Goal: Communication & Community: Ask a question

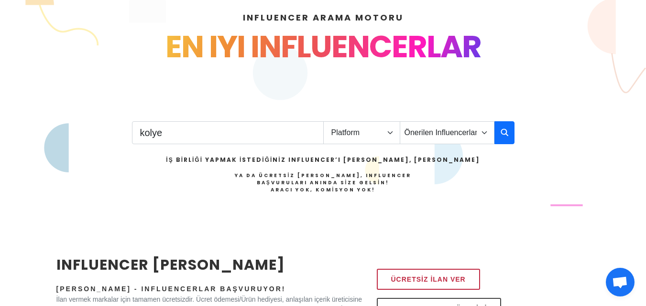
type input "kolye"
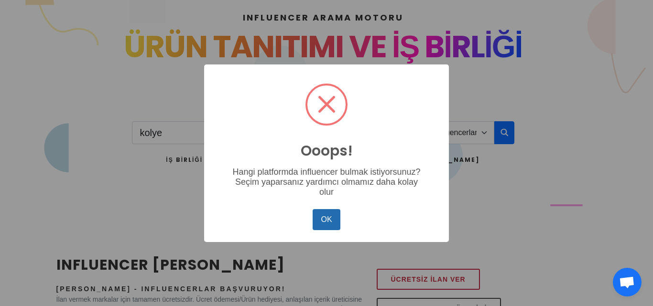
click at [316, 216] on button "OK" at bounding box center [327, 219] width 28 height 21
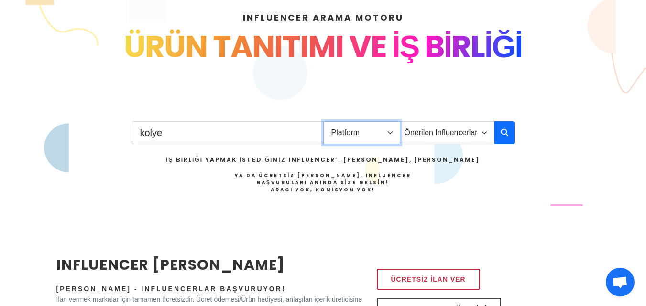
click at [362, 141] on select "Platform Instagram Facebook Youtube Tiktok Twitter Twitch" at bounding box center [361, 132] width 77 height 23
select select "1"
click at [323, 121] on select "Platform Instagram Facebook Youtube Tiktok Twitter Twitch" at bounding box center [361, 132] width 77 height 23
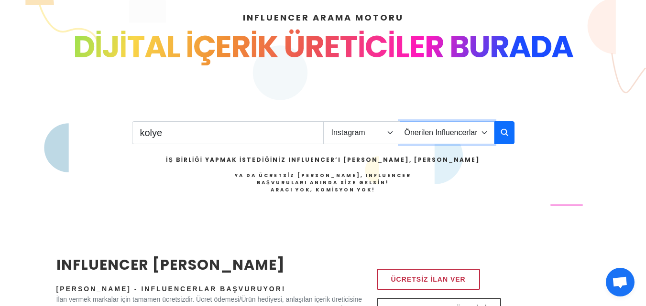
click at [447, 138] on select "Önerilen Influencerlar Aile & [PERSON_NAME] & [PERSON_NAME] [PERSON_NAME] & Giy…" at bounding box center [446, 132] width 95 height 23
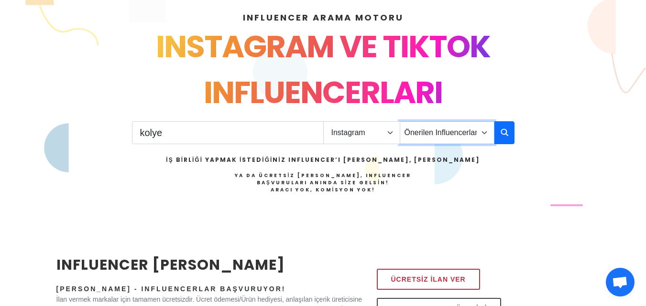
click at [399, 121] on select "Önerilen Influencerlar Aile & [PERSON_NAME] & [PERSON_NAME] [PERSON_NAME] & Giy…" at bounding box center [446, 132] width 95 height 23
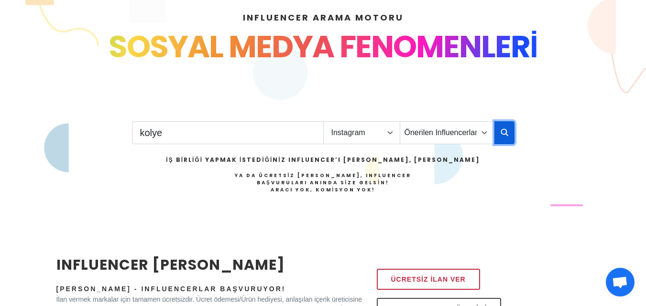
click at [497, 131] on button "button" at bounding box center [504, 132] width 20 height 23
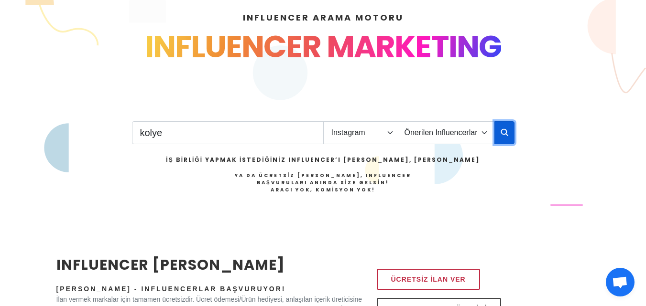
scroll to position [174, 0]
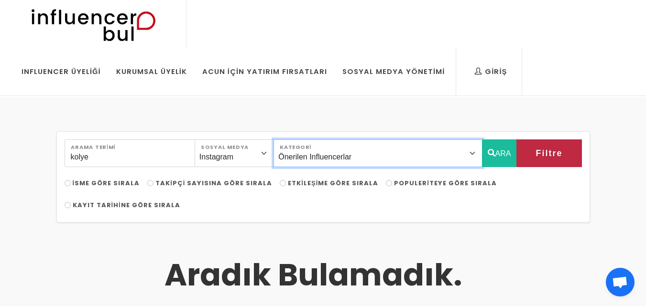
click at [392, 149] on select "Önerilen Influencerlar Aile & [PERSON_NAME] & [PERSON_NAME] [PERSON_NAME] & [PE…" at bounding box center [377, 154] width 208 height 28
click at [299, 140] on select "Önerilen Influencerlar Aile & [PERSON_NAME] & [PERSON_NAME] [PERSON_NAME] & [PE…" at bounding box center [377, 154] width 208 height 28
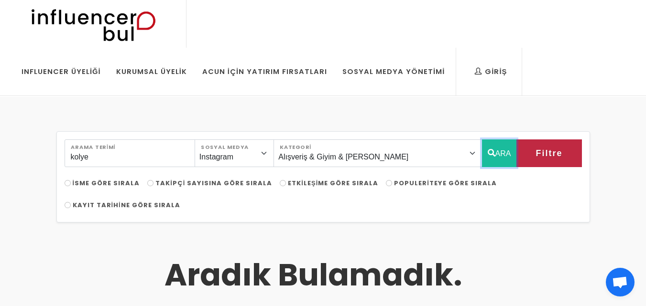
click at [498, 156] on button "ARA" at bounding box center [499, 154] width 35 height 28
click at [493, 153] on button "ARA" at bounding box center [499, 154] width 35 height 28
click at [484, 150] on button "ARA" at bounding box center [499, 154] width 35 height 28
click at [487, 150] on icon "button" at bounding box center [491, 152] width 8 height 11
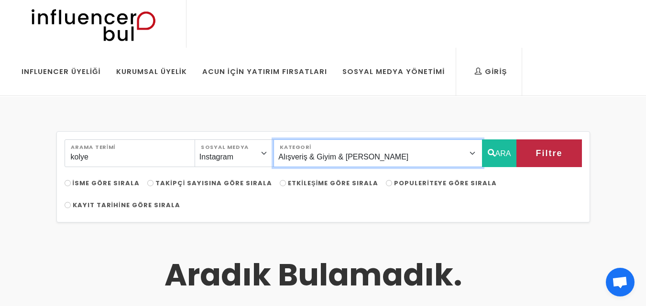
click at [392, 156] on select "Önerilen Influencerlar Aile & [PERSON_NAME] & [PERSON_NAME] [PERSON_NAME] & [PE…" at bounding box center [377, 154] width 208 height 28
select select "36"
click at [299, 140] on select "Önerilen Influencerlar Aile & [PERSON_NAME] & [PERSON_NAME] [PERSON_NAME] & [PE…" at bounding box center [377, 154] width 208 height 28
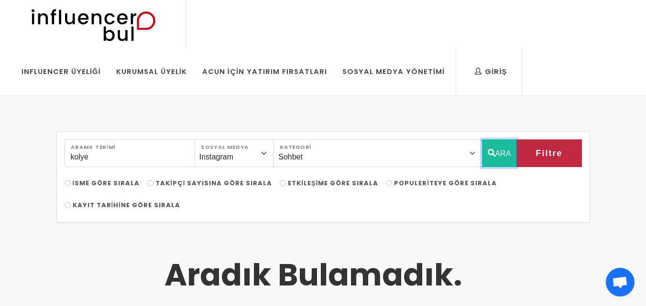
click at [499, 147] on button "ARA" at bounding box center [499, 154] width 35 height 28
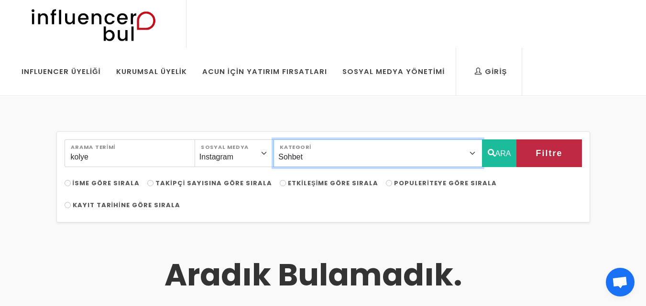
click at [395, 160] on select "Önerilen Influencerlar Aile & [PERSON_NAME] & [PERSON_NAME] [PERSON_NAME] & [PE…" at bounding box center [377, 154] width 208 height 28
click at [381, 154] on select "Önerilen Influencerlar Aile & [PERSON_NAME] & [PERSON_NAME] [PERSON_NAME] & [PE…" at bounding box center [377, 154] width 208 height 28
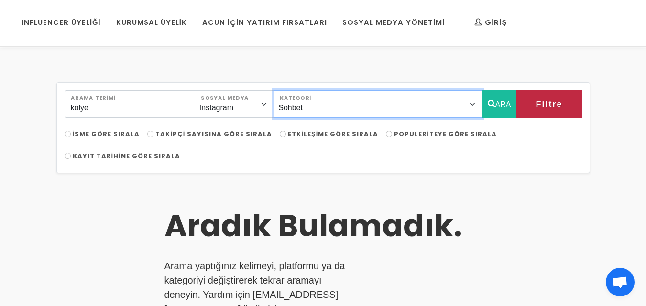
scroll to position [48, 0]
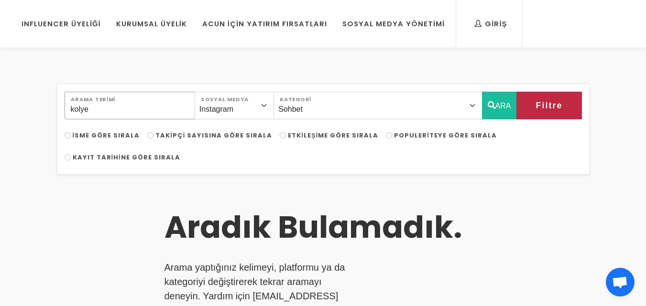
click at [139, 110] on input "kolye" at bounding box center [130, 106] width 130 height 28
click at [206, 139] on span "Takipçi Sayısına Göre Sırala" at bounding box center [213, 135] width 117 height 9
click at [153, 139] on input "Takipçi Sayısına Göre Sırala" at bounding box center [150, 135] width 6 height 6
radio input "true"
click at [527, 106] on button "Filtre" at bounding box center [548, 106] width 65 height 28
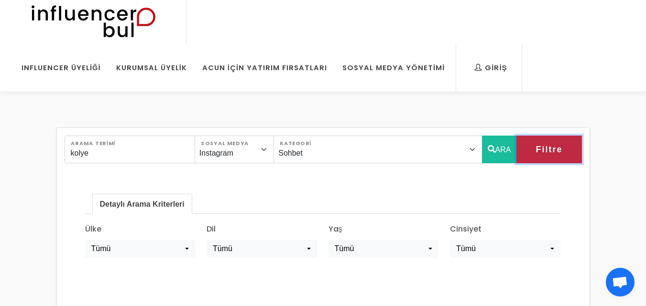
scroll to position [0, 0]
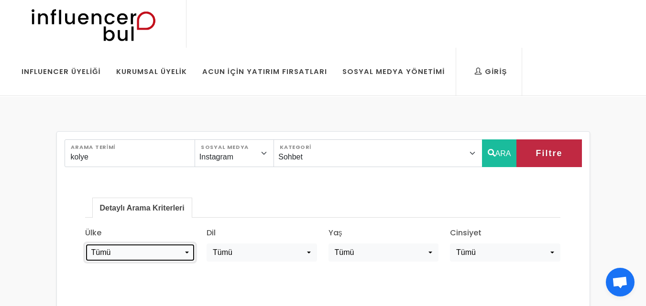
click at [142, 250] on div "Tümü" at bounding box center [137, 252] width 92 height 11
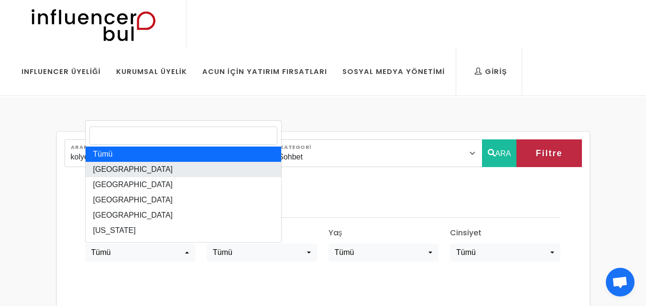
click at [140, 169] on link "[GEOGRAPHIC_DATA]" at bounding box center [183, 169] width 195 height 15
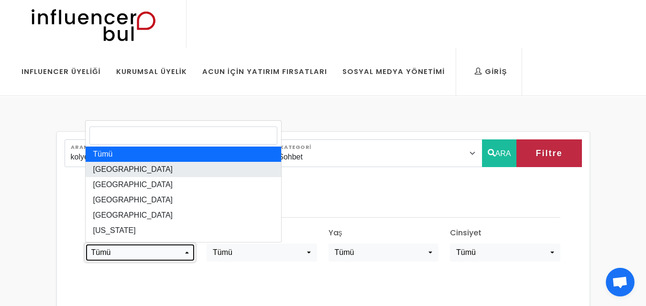
select select "[GEOGRAPHIC_DATA]"
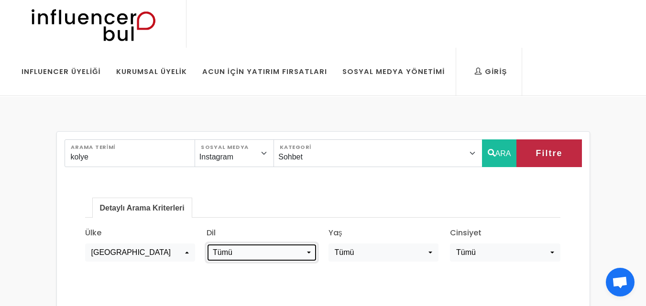
click at [237, 250] on div "Tümü" at bounding box center [259, 252] width 92 height 11
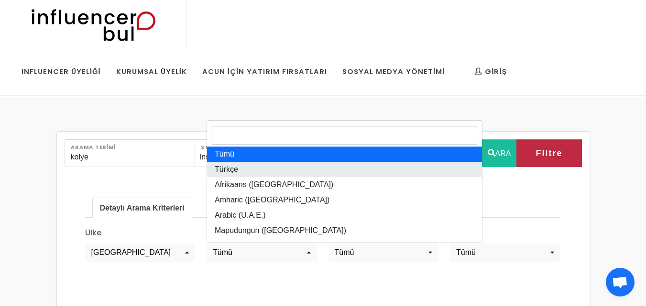
click at [259, 164] on link "Türkçe" at bounding box center [344, 169] width 275 height 15
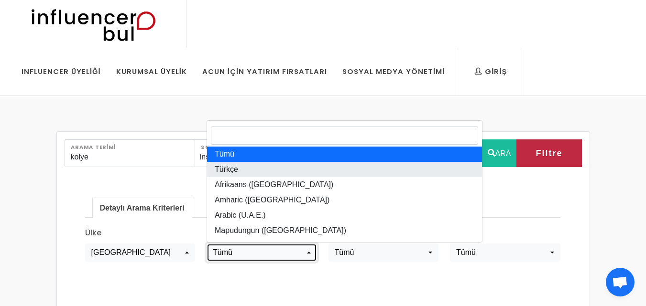
select select "tr-TR"
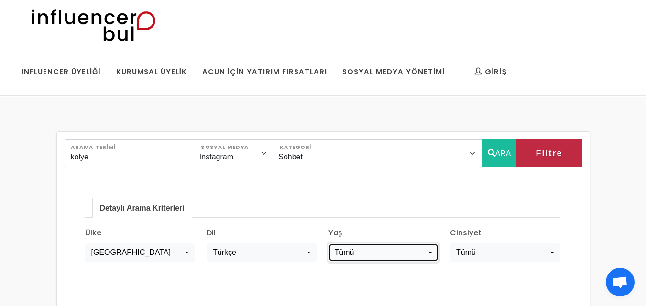
click at [359, 247] on button "Tümü" at bounding box center [383, 253] width 110 height 18
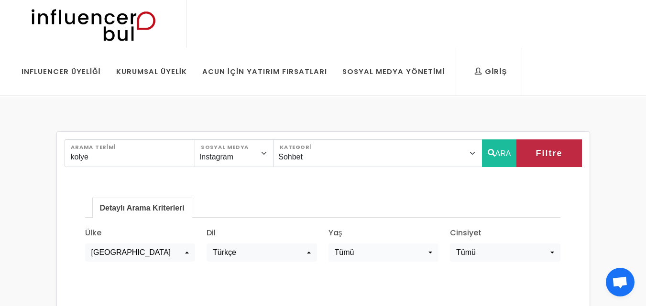
scroll to position [53, 0]
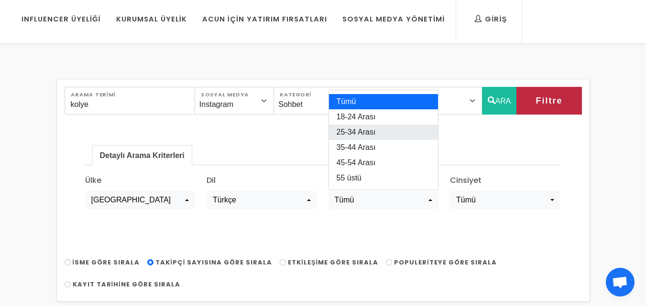
click at [366, 137] on span "25-34 Arası" at bounding box center [355, 132] width 39 height 11
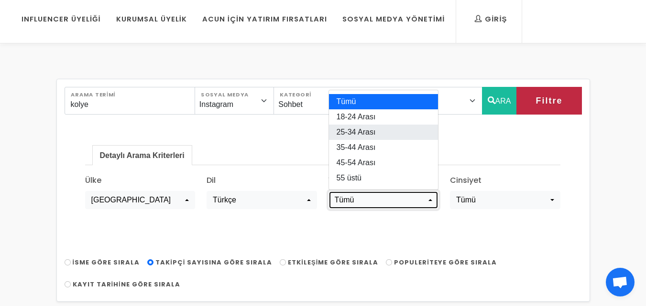
select select "2"
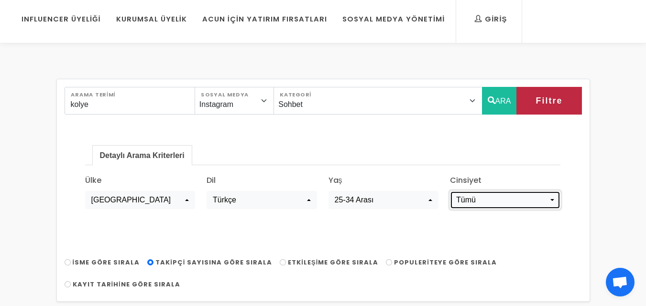
click at [491, 200] on div "Tümü" at bounding box center [502, 199] width 92 height 11
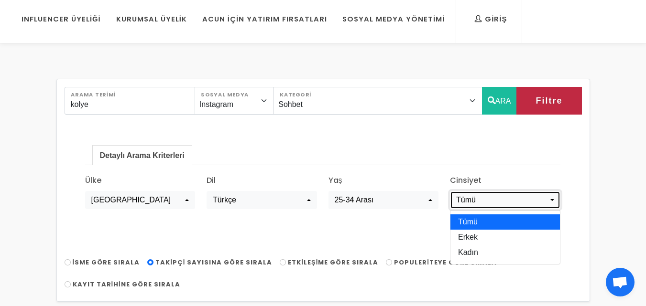
click at [491, 200] on div "Tümü" at bounding box center [502, 199] width 92 height 11
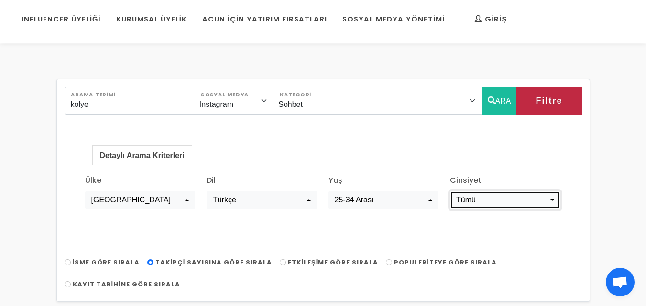
click at [490, 198] on div "Tümü" at bounding box center [502, 199] width 92 height 11
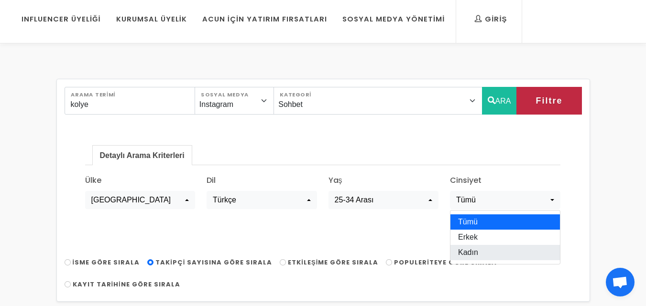
click at [488, 250] on link "Kadın" at bounding box center [504, 252] width 109 height 15
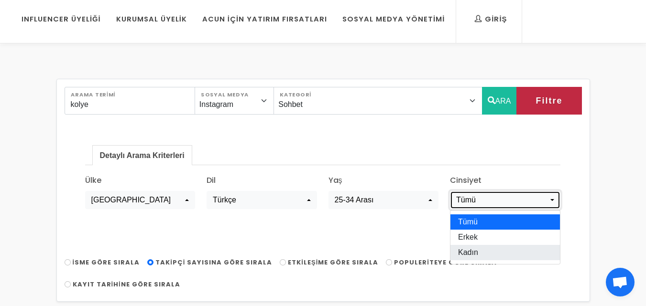
select select "kadın"
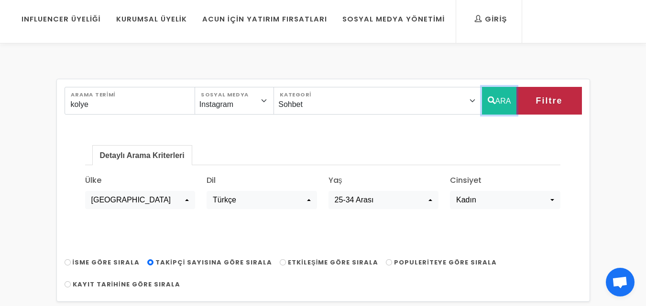
click at [515, 106] on button "ARA" at bounding box center [499, 101] width 35 height 28
click at [507, 111] on button "ARA" at bounding box center [499, 101] width 35 height 28
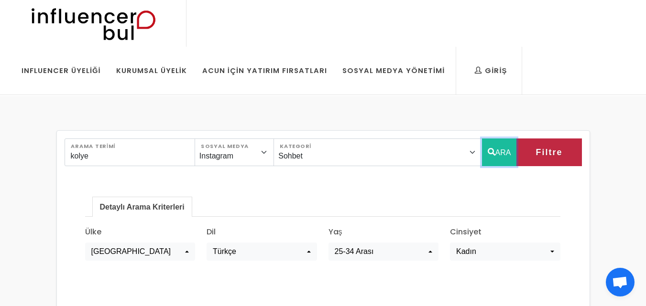
scroll to position [0, 0]
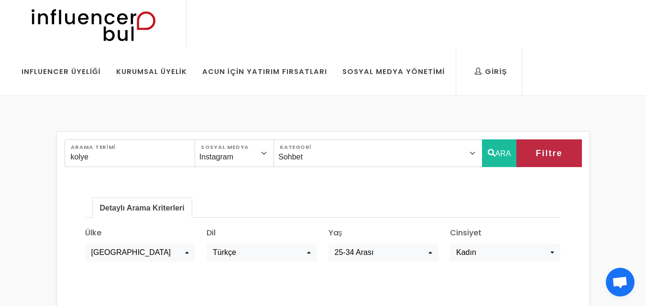
click at [126, 27] on img at bounding box center [92, 24] width 157 height 48
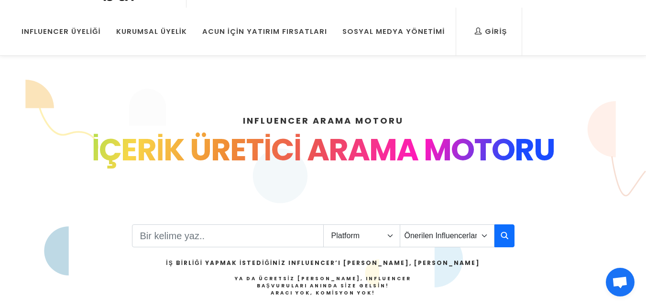
scroll to position [96, 0]
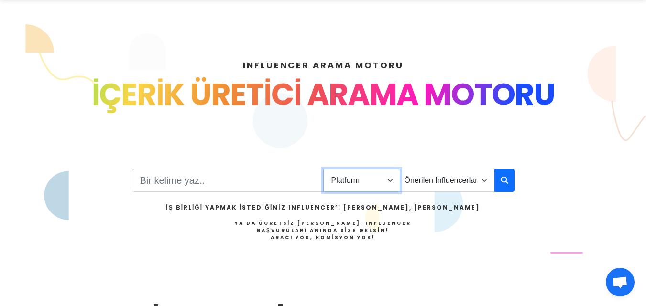
click at [376, 189] on select "Platform Instagram Facebook Youtube Tiktok Twitter Twitch" at bounding box center [361, 180] width 77 height 23
select select "1"
click at [323, 169] on select "Platform Instagram Facebook Youtube Tiktok Twitter Twitch" at bounding box center [361, 180] width 77 height 23
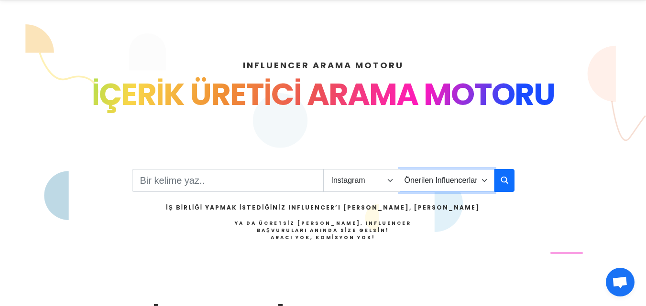
click at [429, 182] on select "Önerilen Influencerlar Aile & Çocuk & Ebeveyn Alışveriş & Giyim & Aksesuar Arab…" at bounding box center [446, 180] width 95 height 23
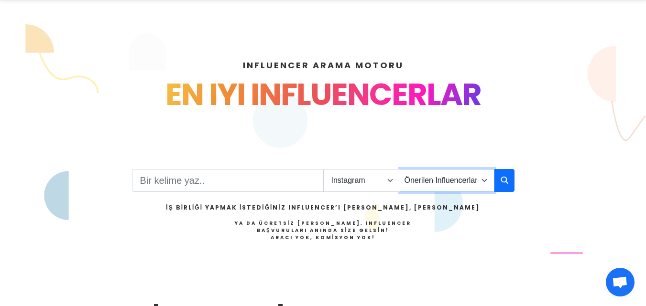
click at [429, 182] on select "Önerilen Influencerlar Aile & Çocuk & Ebeveyn Alışveriş & Giyim & Aksesuar Arab…" at bounding box center [446, 180] width 95 height 23
click at [230, 191] on input "Search" at bounding box center [228, 180] width 192 height 23
click at [231, 187] on input "Search" at bounding box center [228, 180] width 192 height 23
click at [211, 182] on input "Search" at bounding box center [228, 180] width 192 height 23
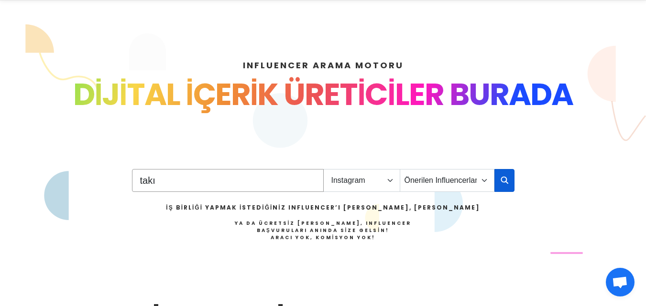
type input "takı"
click at [503, 184] on icon "button" at bounding box center [504, 179] width 8 height 11
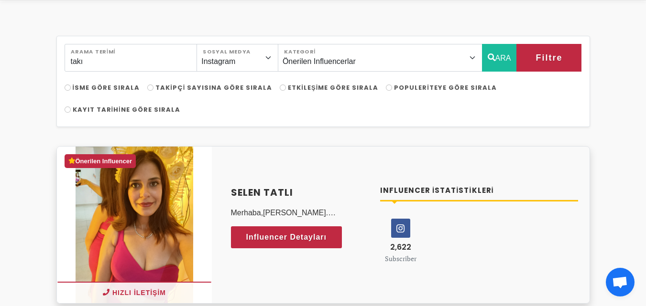
scroll to position [143, 0]
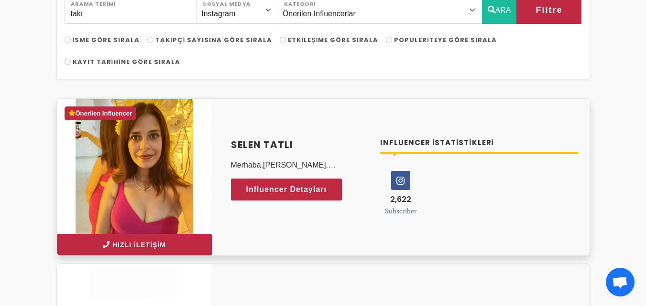
click at [130, 248] on button "Hızlı İletişim" at bounding box center [134, 245] width 155 height 22
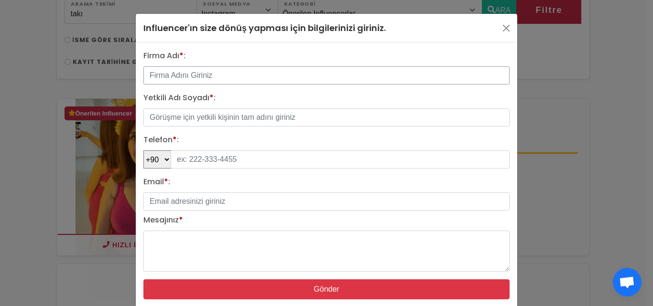
click at [183, 82] on input "text" at bounding box center [326, 75] width 366 height 18
type input "lıoranur"
click at [212, 112] on input "text" at bounding box center [326, 117] width 366 height 18
type input "sinan şahin"
click at [239, 131] on div "Firma Adı * : lıoranur Yetkili Adı Soyadı * : sinan şahin Telefon * : +90 93 35…" at bounding box center [326, 174] width 377 height 249
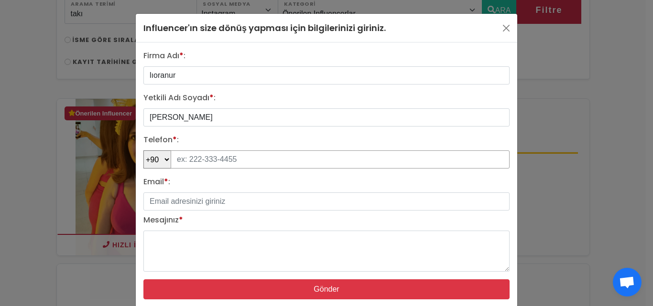
drag, startPoint x: 235, startPoint y: 131, endPoint x: 191, endPoint y: 160, distance: 52.5
click at [191, 160] on input "tel" at bounding box center [340, 160] width 339 height 18
type input "531 302 38 38"
click at [201, 206] on input "Email * :" at bounding box center [326, 202] width 366 height 18
type input "sinansahin9452@gmail.com"
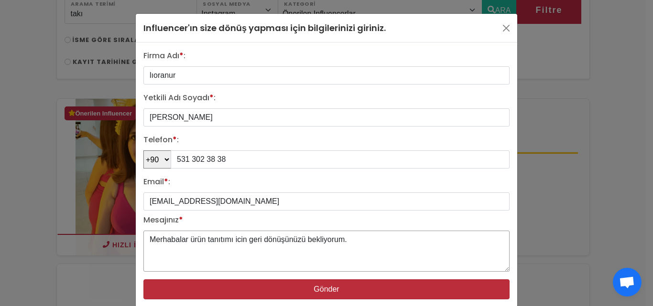
type textarea "Merhabalar ürün tanıtımı icin geri dönüşünüzü bekliyorum."
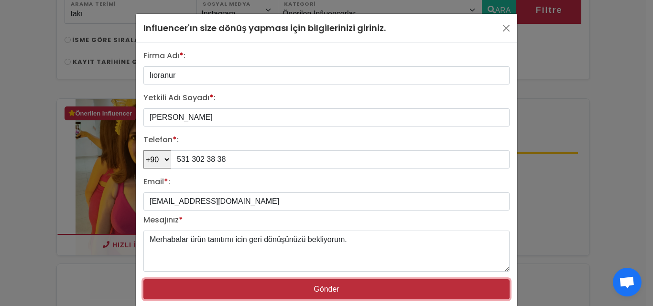
click at [294, 285] on button "Gönder" at bounding box center [326, 290] width 366 height 20
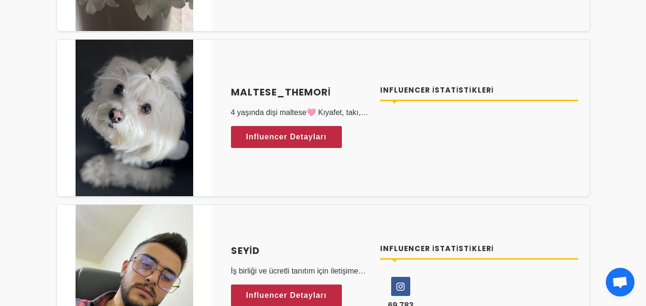
scroll to position [1577, 0]
